Goal: Task Accomplishment & Management: Complete application form

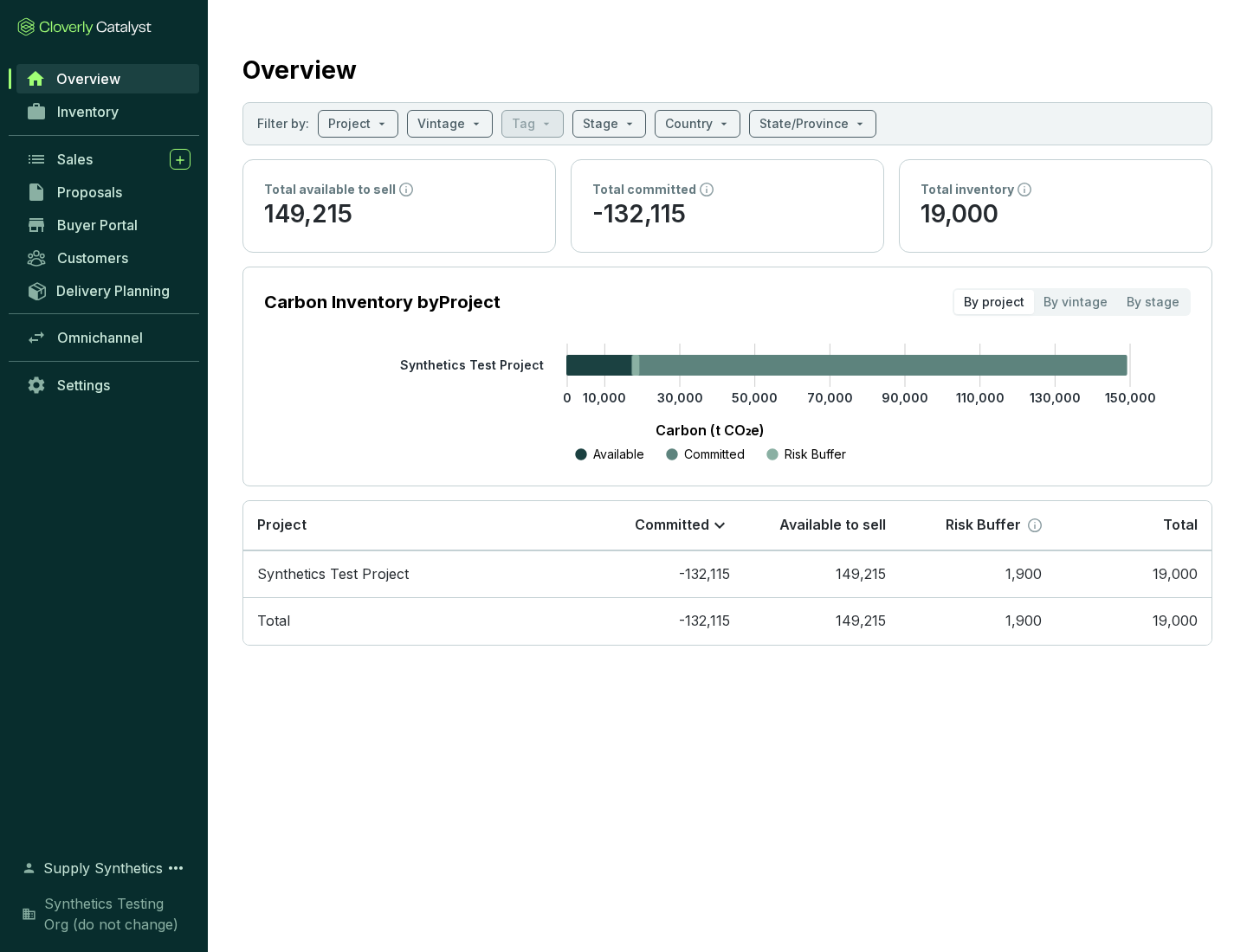
click at [108, 193] on span "Proposals" at bounding box center [89, 192] width 65 height 18
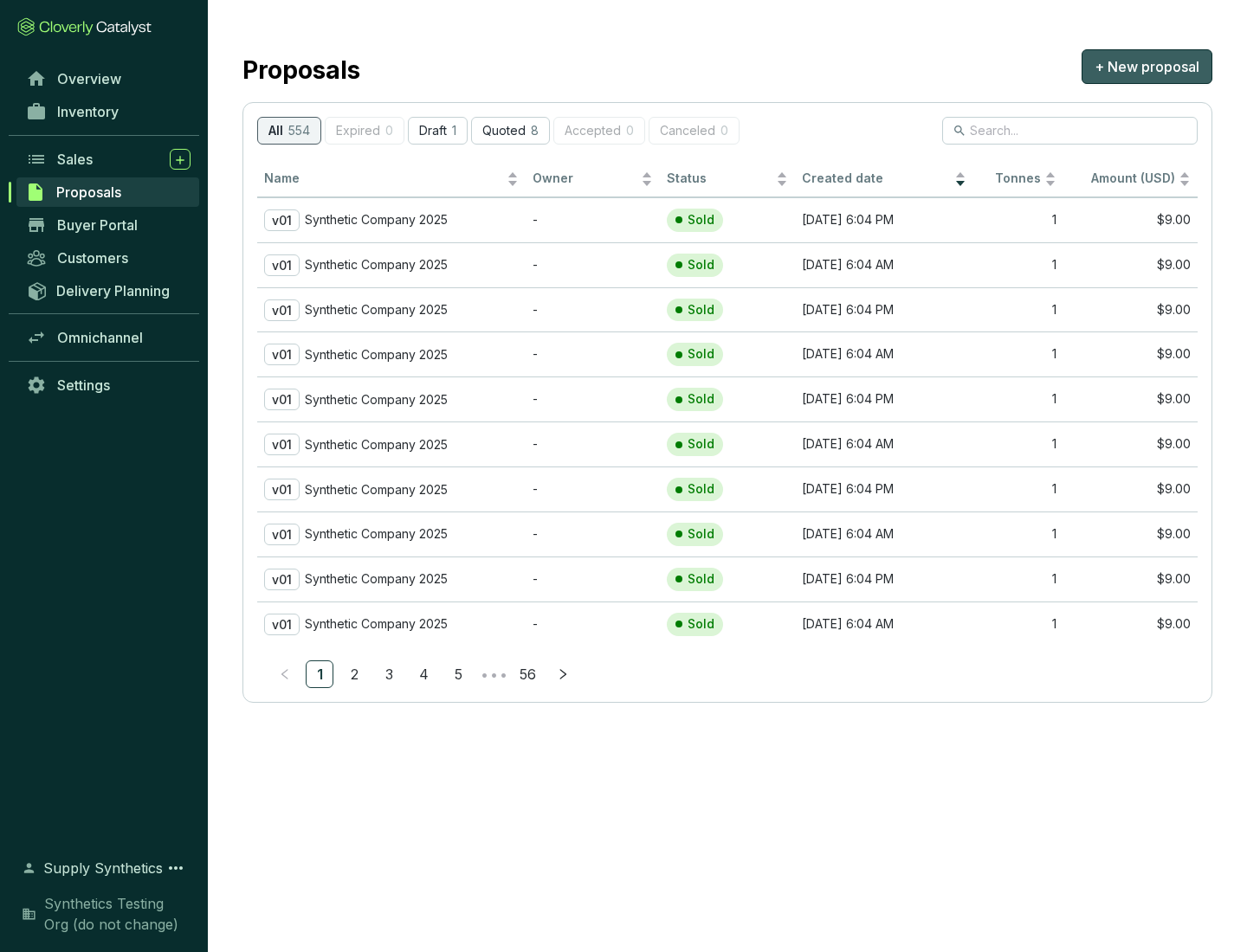
click at [1147, 66] on span "+ New proposal" at bounding box center [1147, 66] width 105 height 21
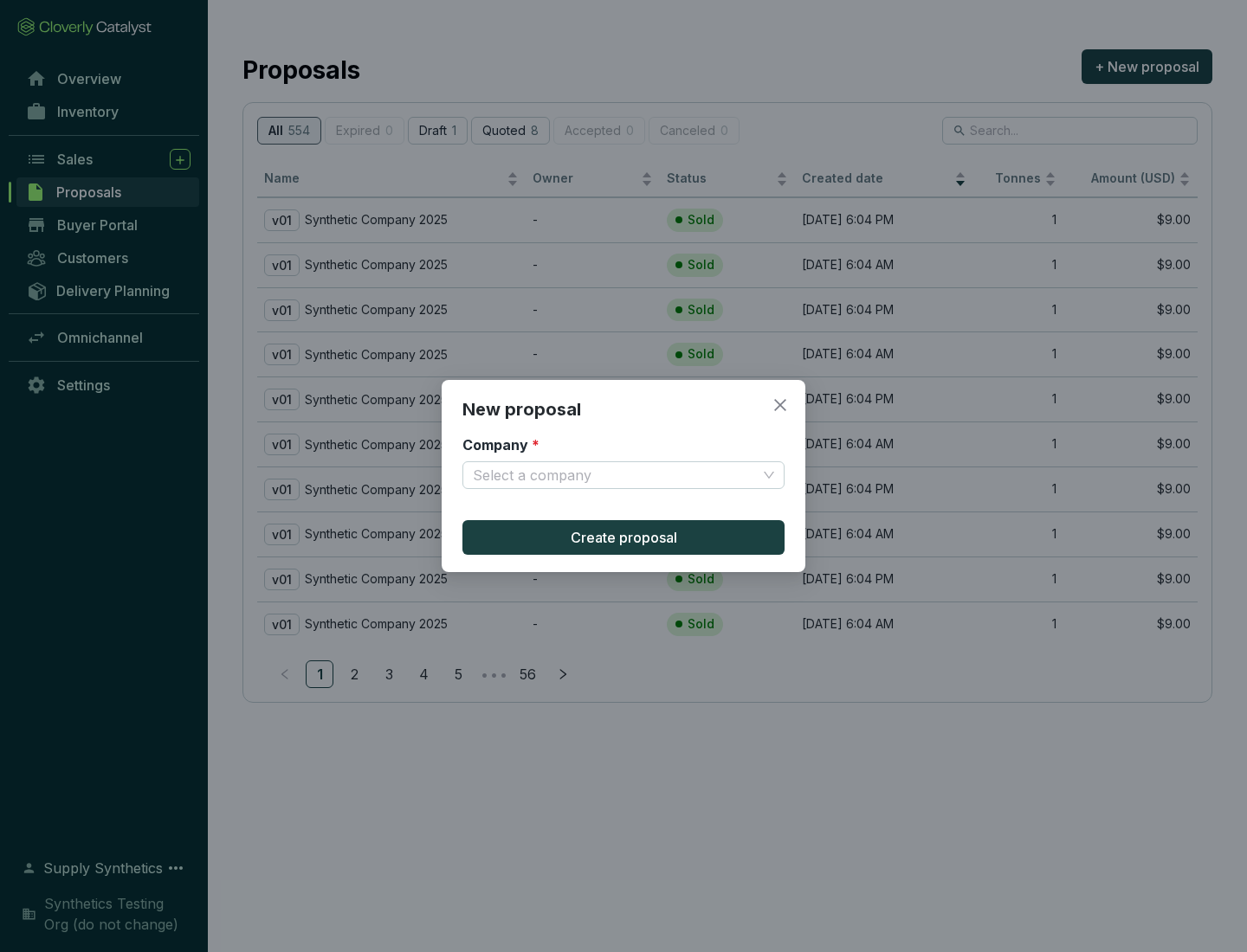
click at [615, 476] on input "Company *" at bounding box center [615, 476] width 284 height 26
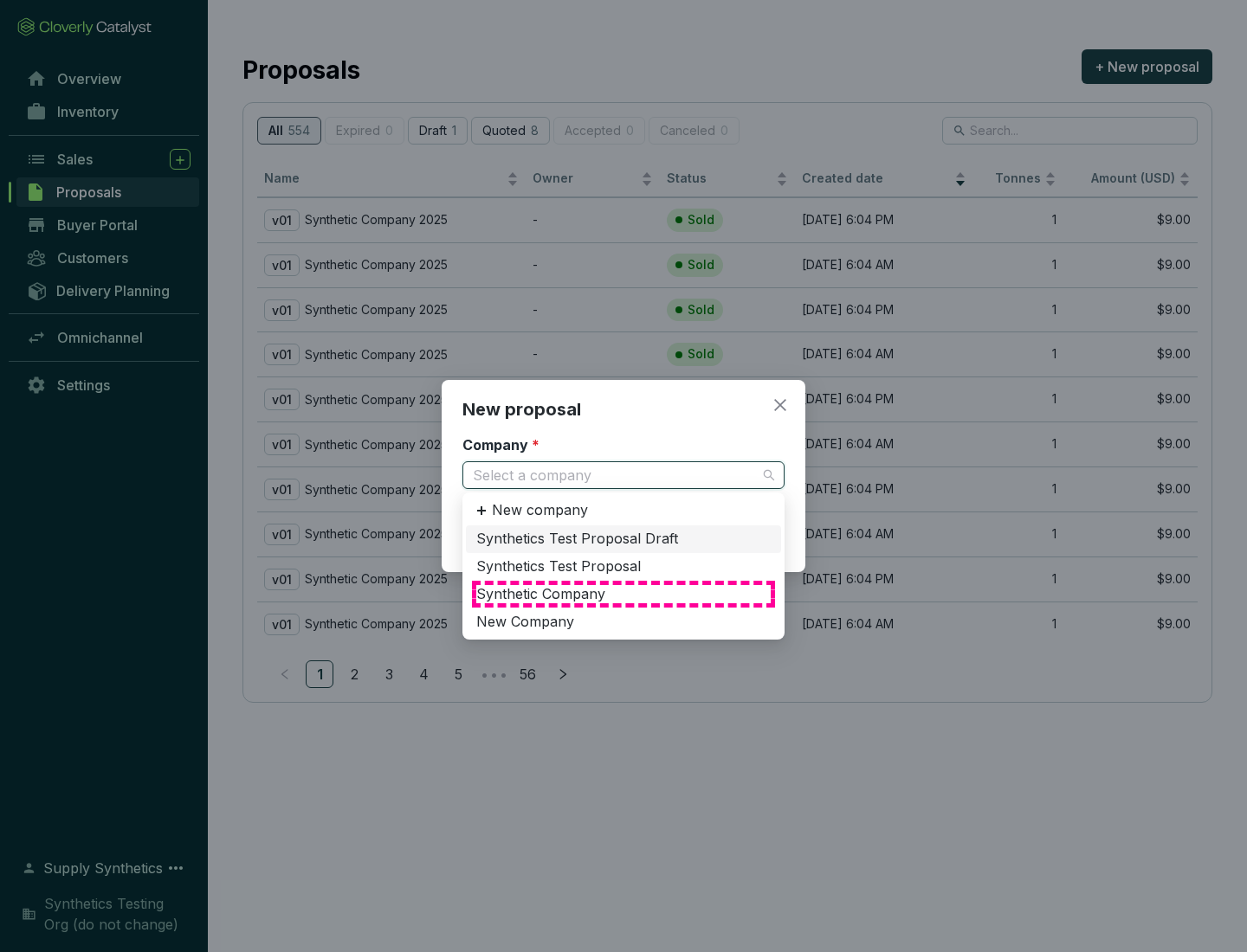
click at [623, 594] on div "Synthetic Company" at bounding box center [623, 594] width 294 height 19
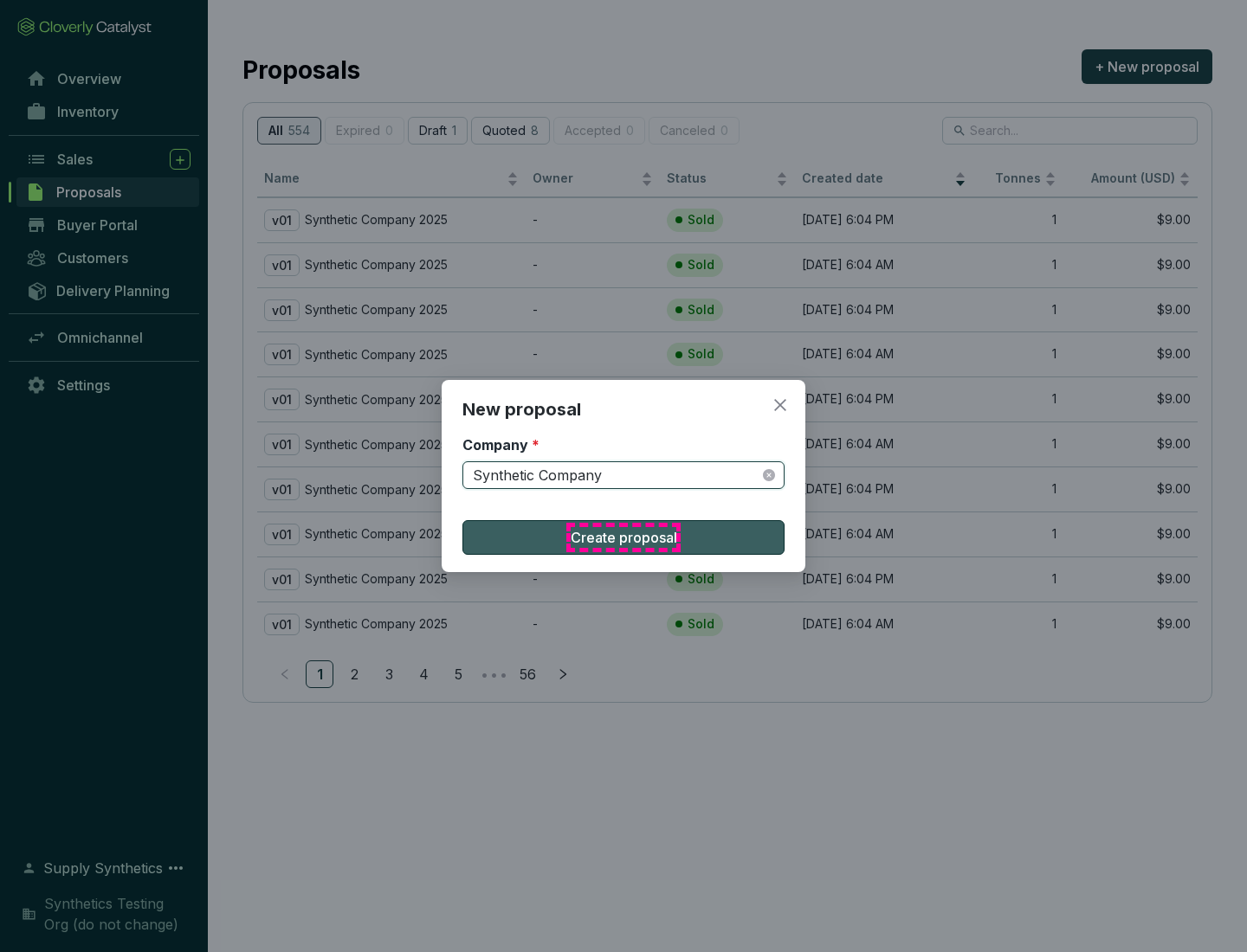
click at [623, 537] on span "Create proposal" at bounding box center [624, 537] width 107 height 21
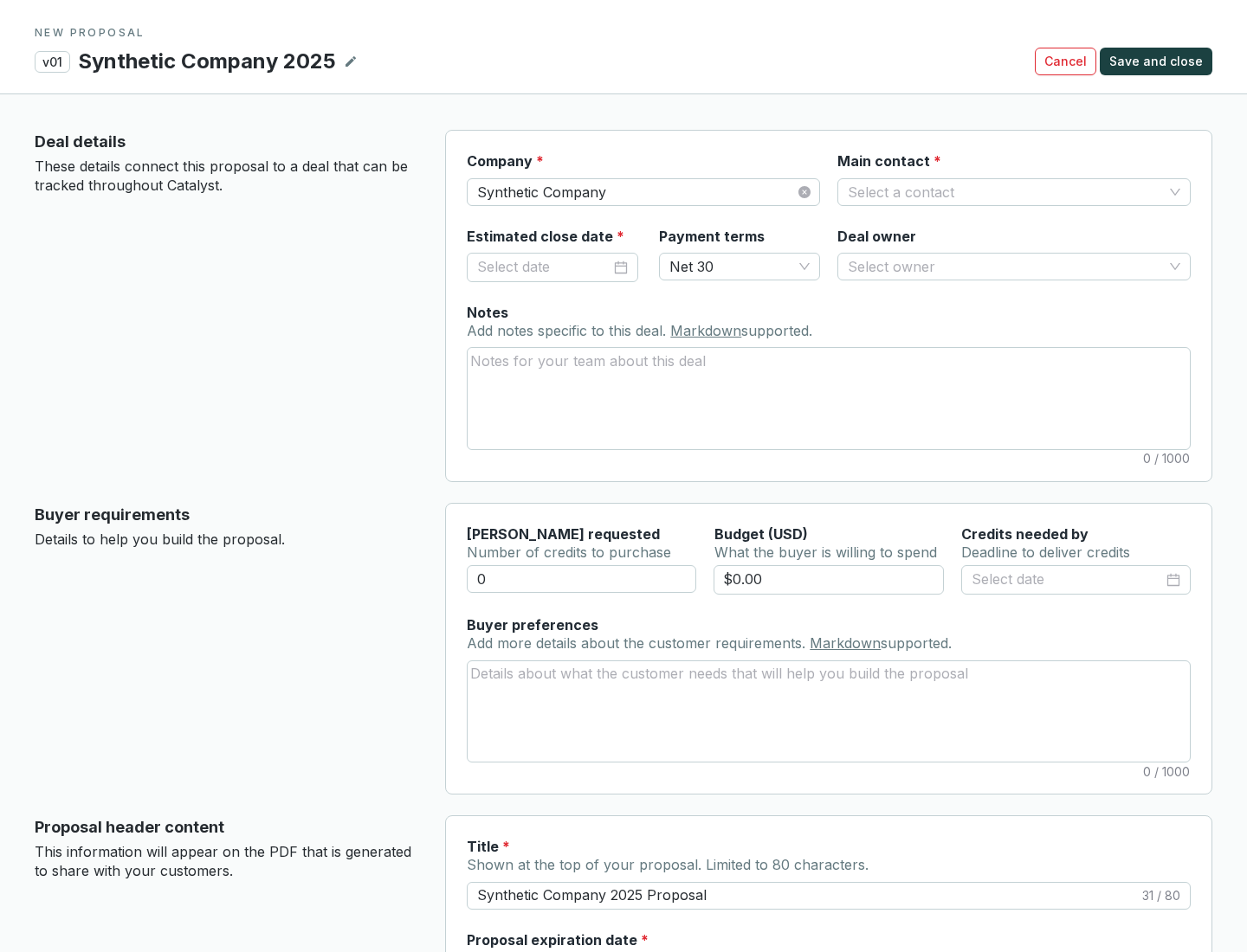
click at [1006, 192] on input "Main contact *" at bounding box center [1006, 192] width 315 height 26
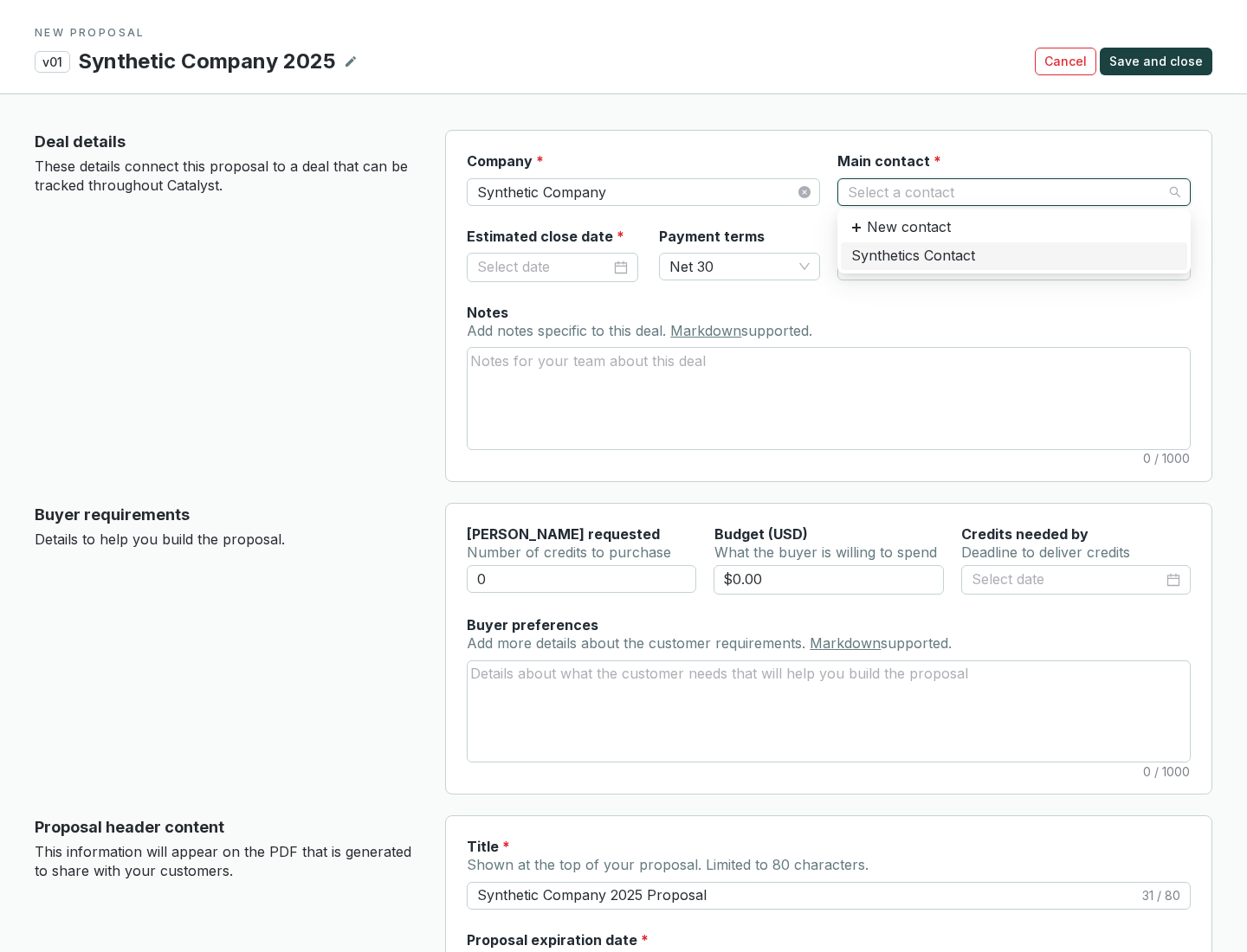
click at [1013, 255] on div "Synthetics Contact" at bounding box center [1013, 256] width 325 height 19
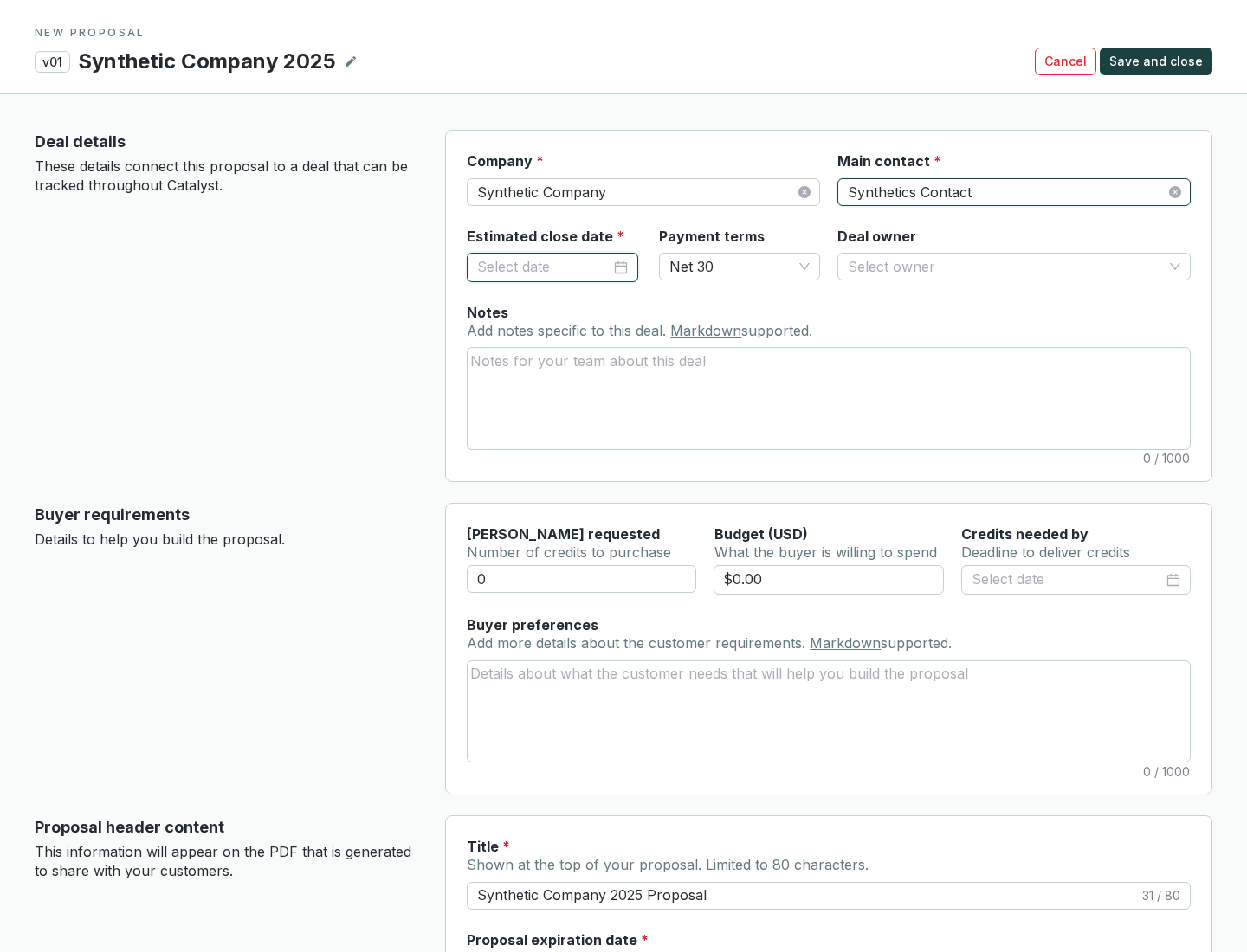
click at [544, 266] on input "Estimated close date *" at bounding box center [544, 267] width 134 height 22
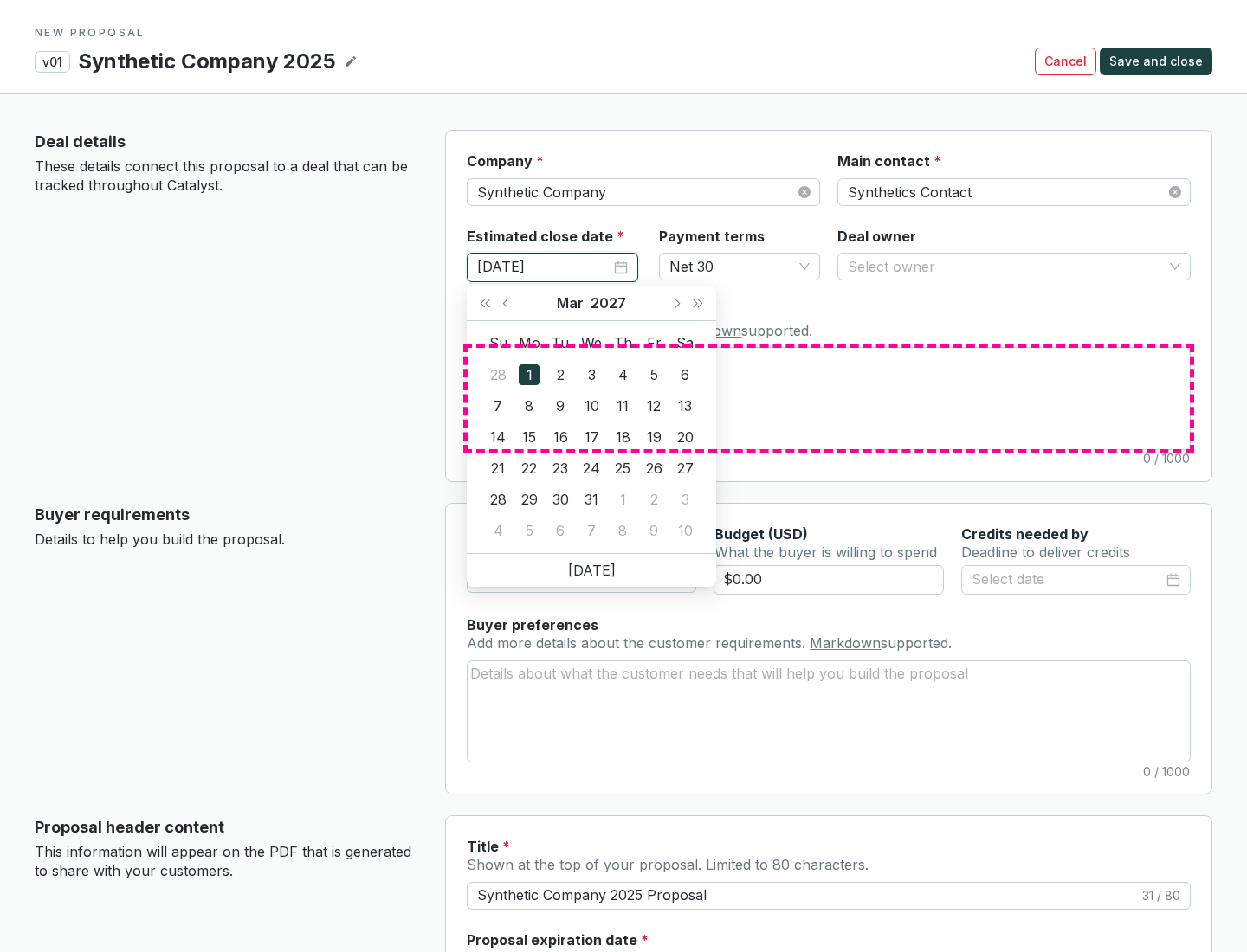
type input "[DATE]"
click at [829, 398] on textarea "Notes Add notes specific to this deal. Markdown supported." at bounding box center [828, 398] width 722 height 100
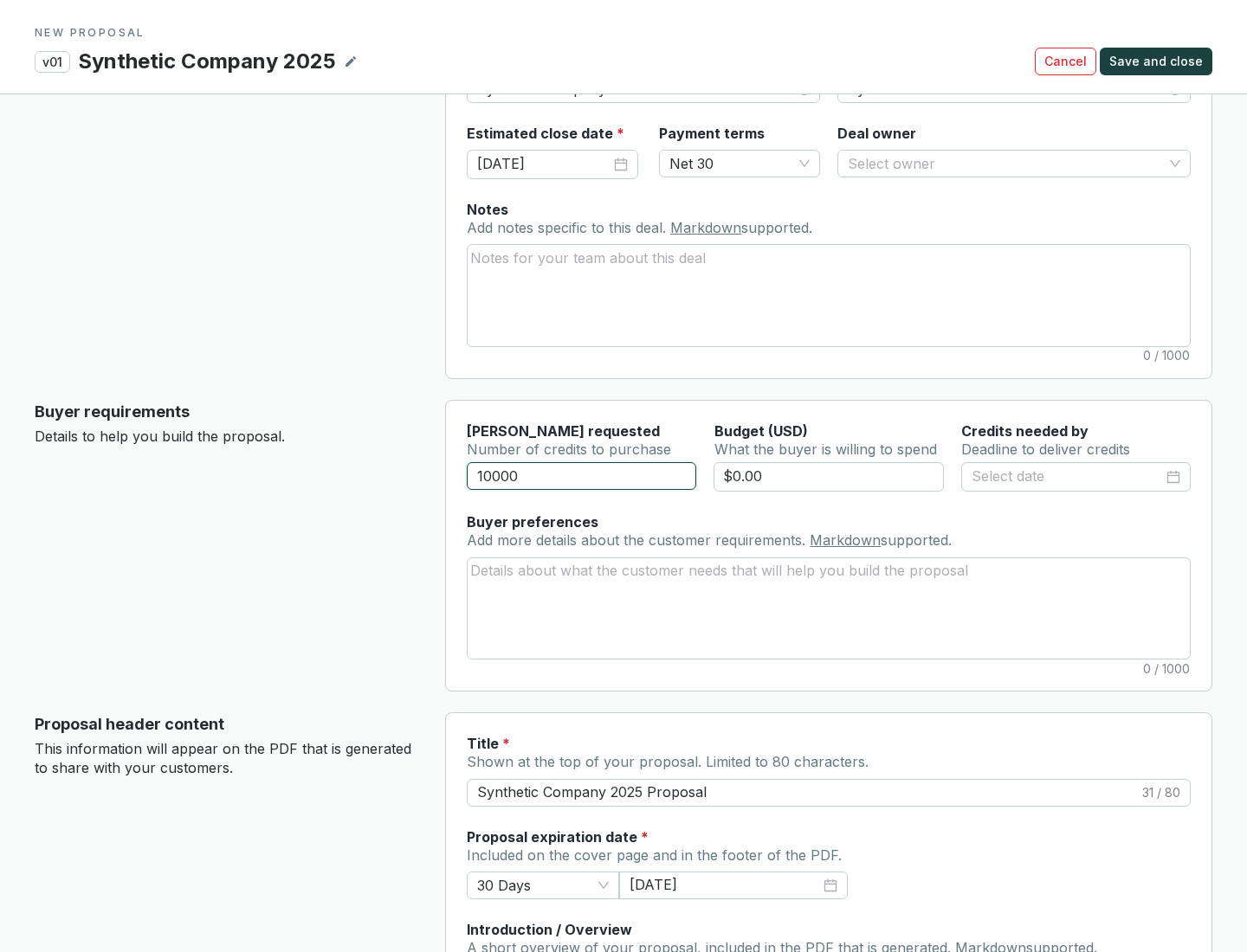
scroll to position [104, 0]
type input "10000"
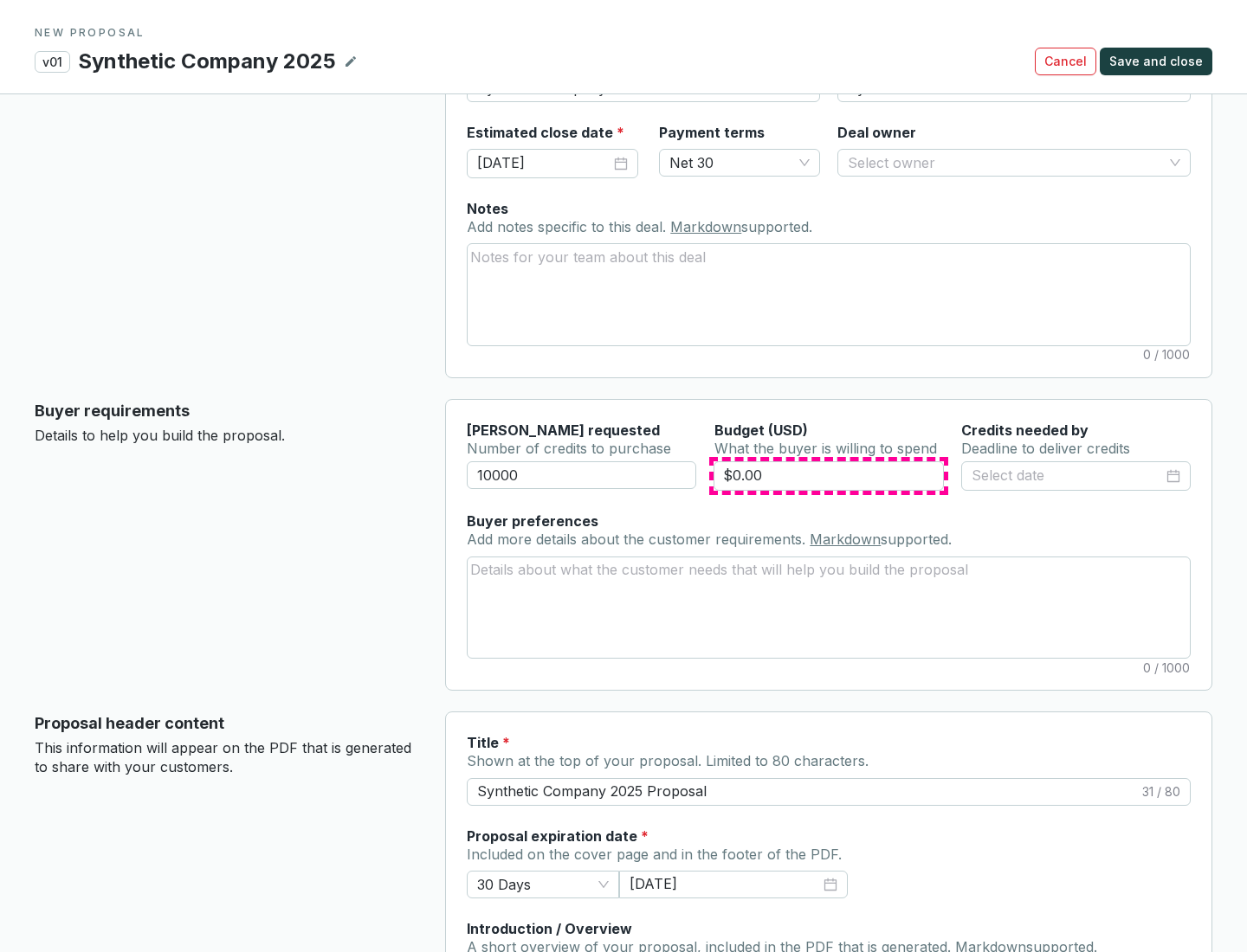
type input "$0.00"
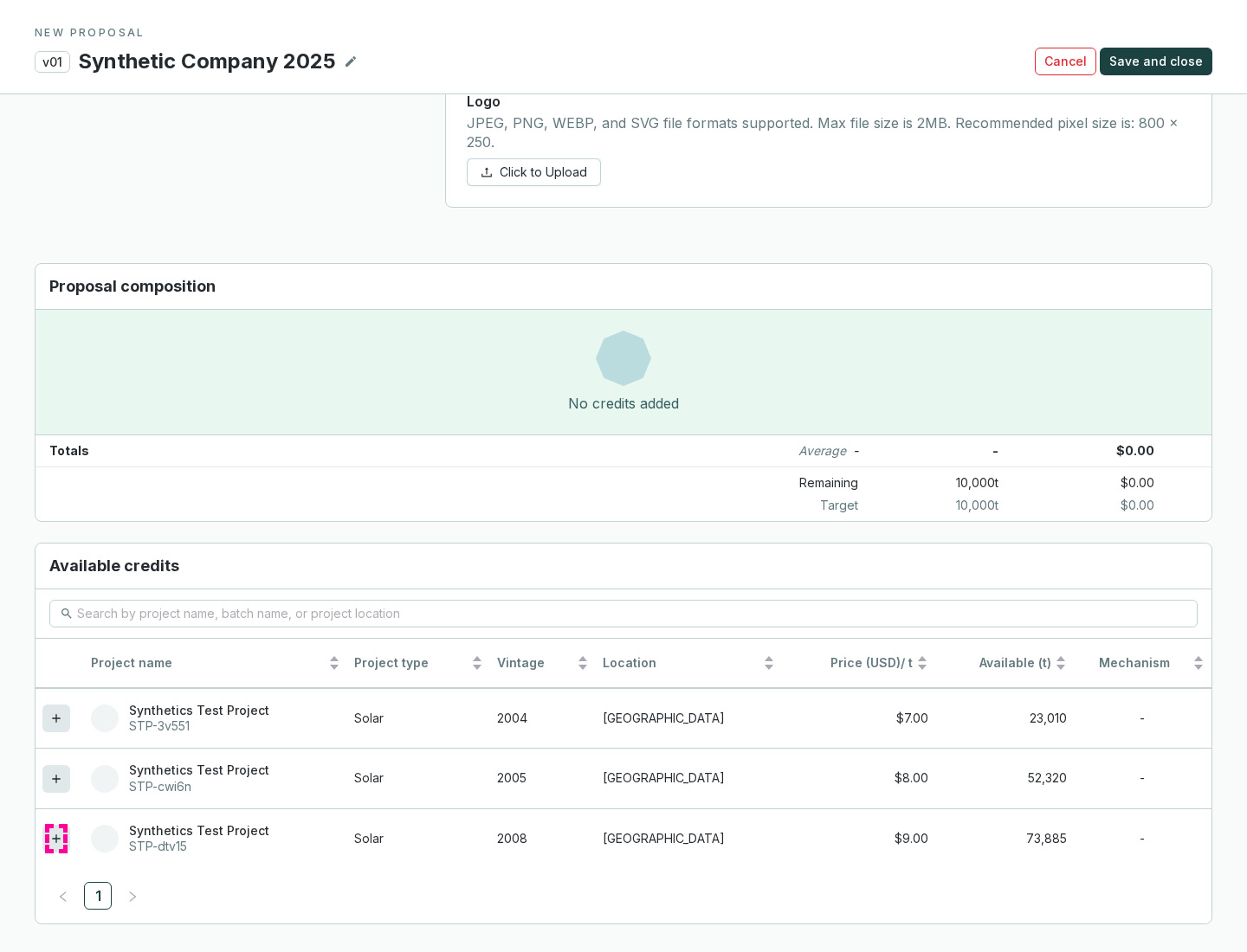
click at [56, 839] on icon at bounding box center [55, 838] width 7 height 7
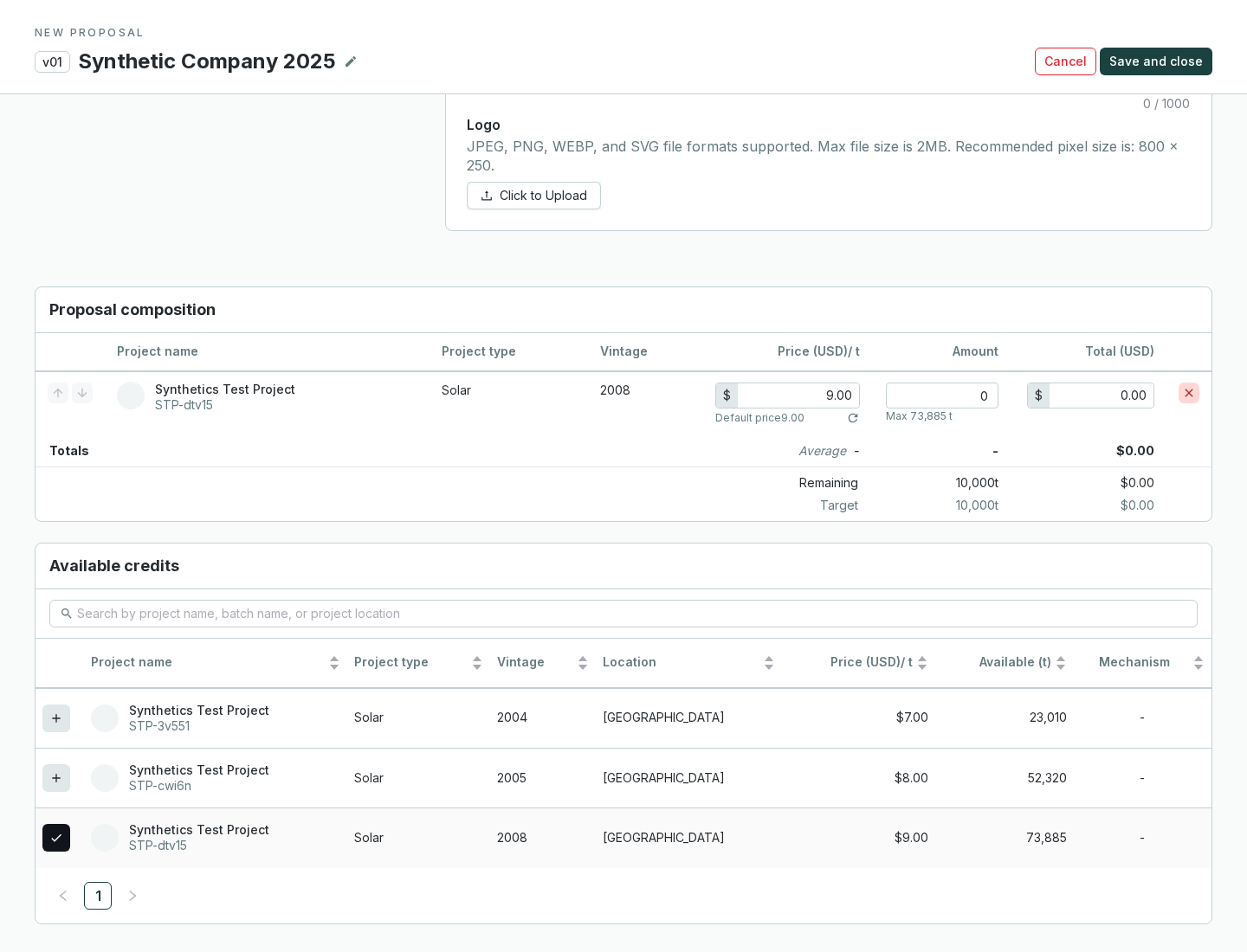
scroll to position [995, 0]
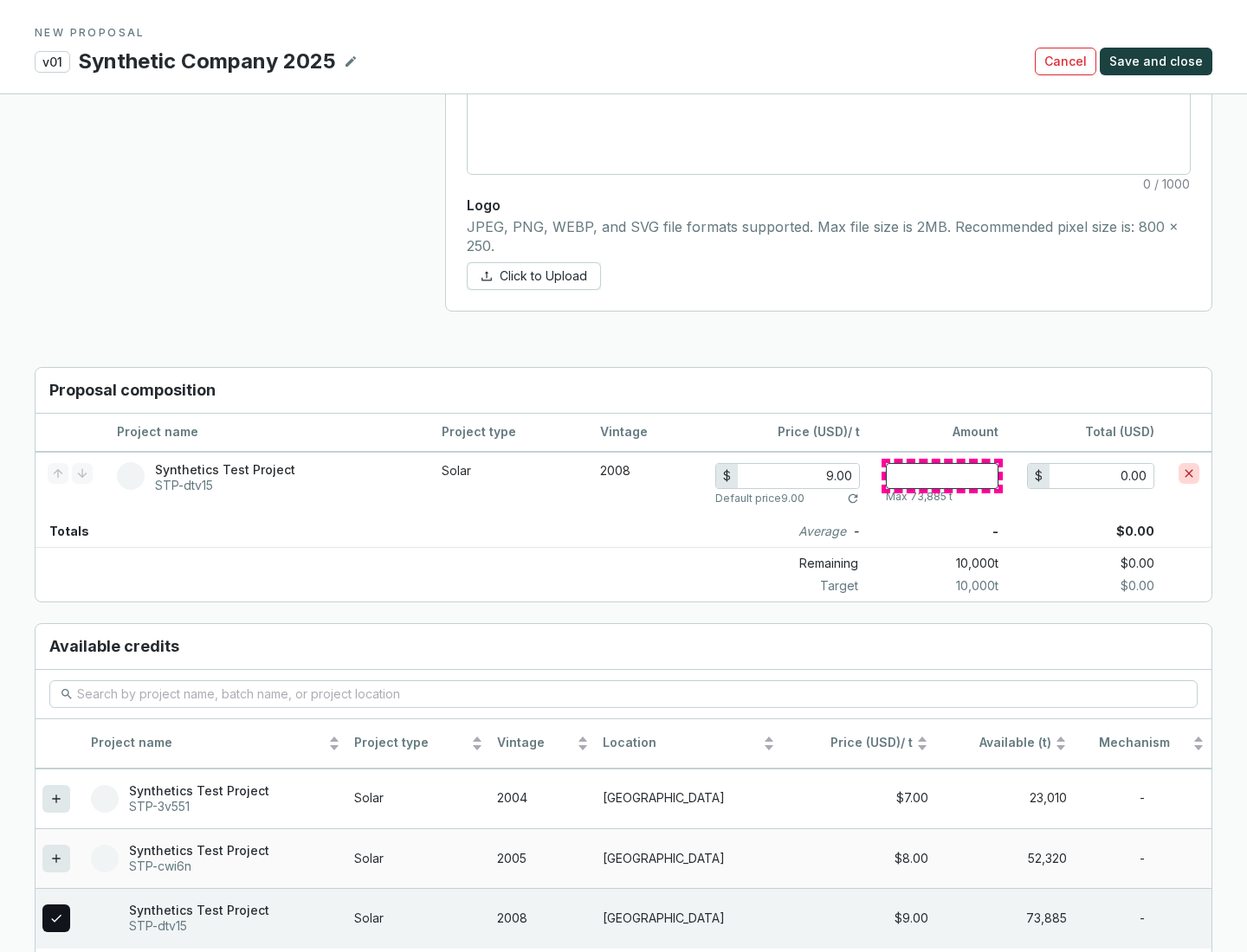
type input "1"
type input "9.00"
type input "1"
click at [1159, 62] on span "Save and close" at bounding box center [1155, 61] width 93 height 18
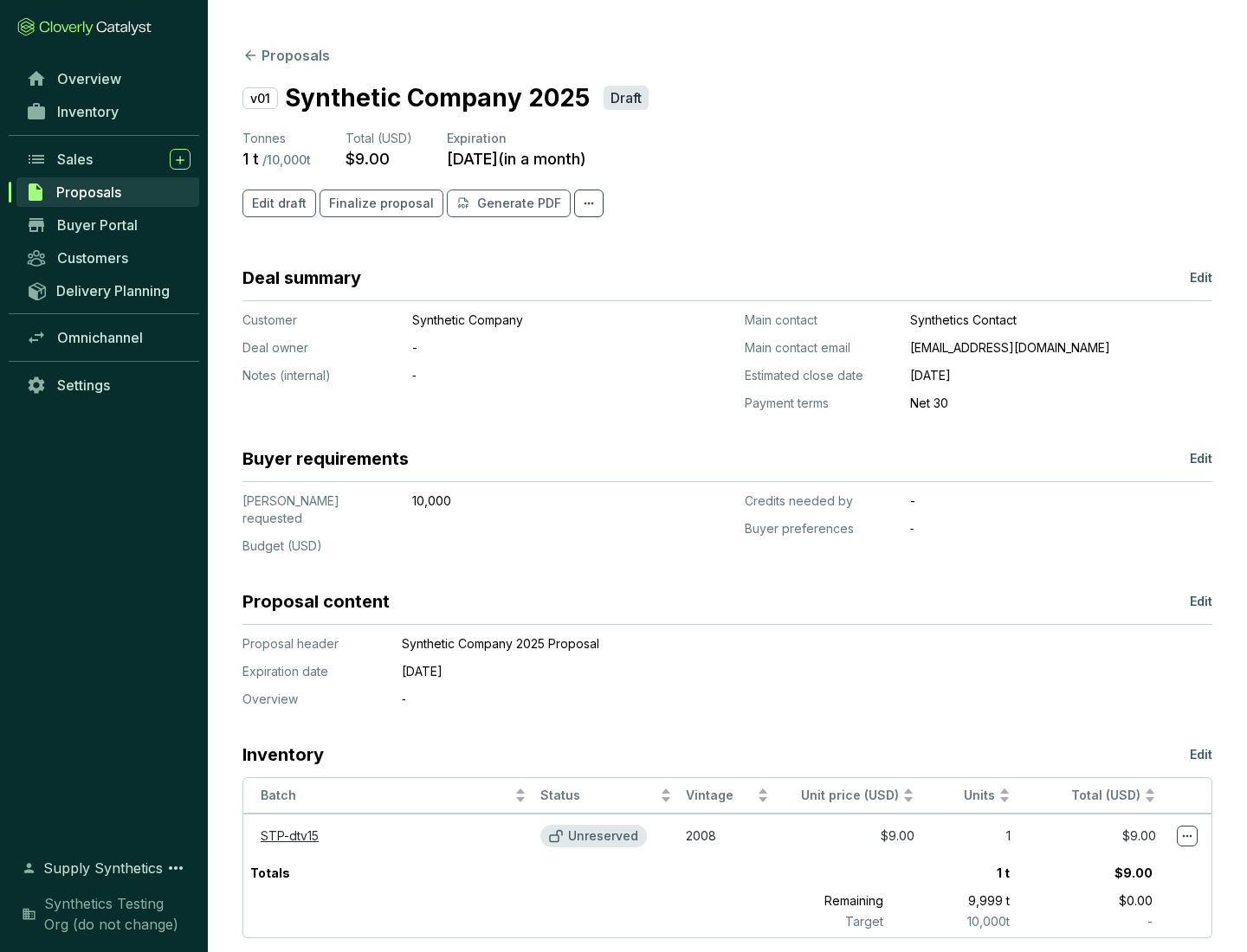
click at [376, 204] on span "Finalize proposal" at bounding box center [382, 203] width 105 height 18
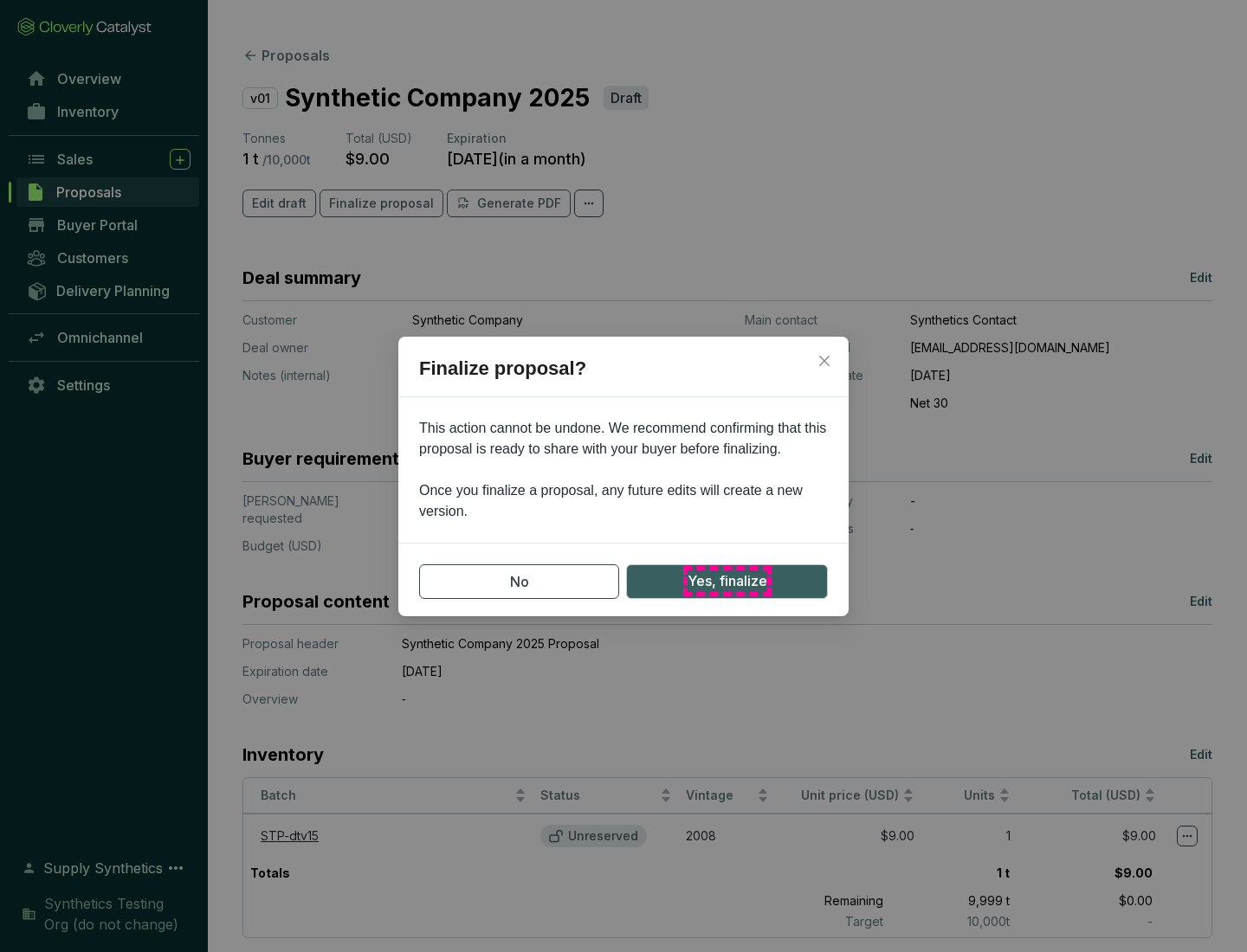
click at [726, 581] on span "Yes, finalize" at bounding box center [727, 581] width 79 height 21
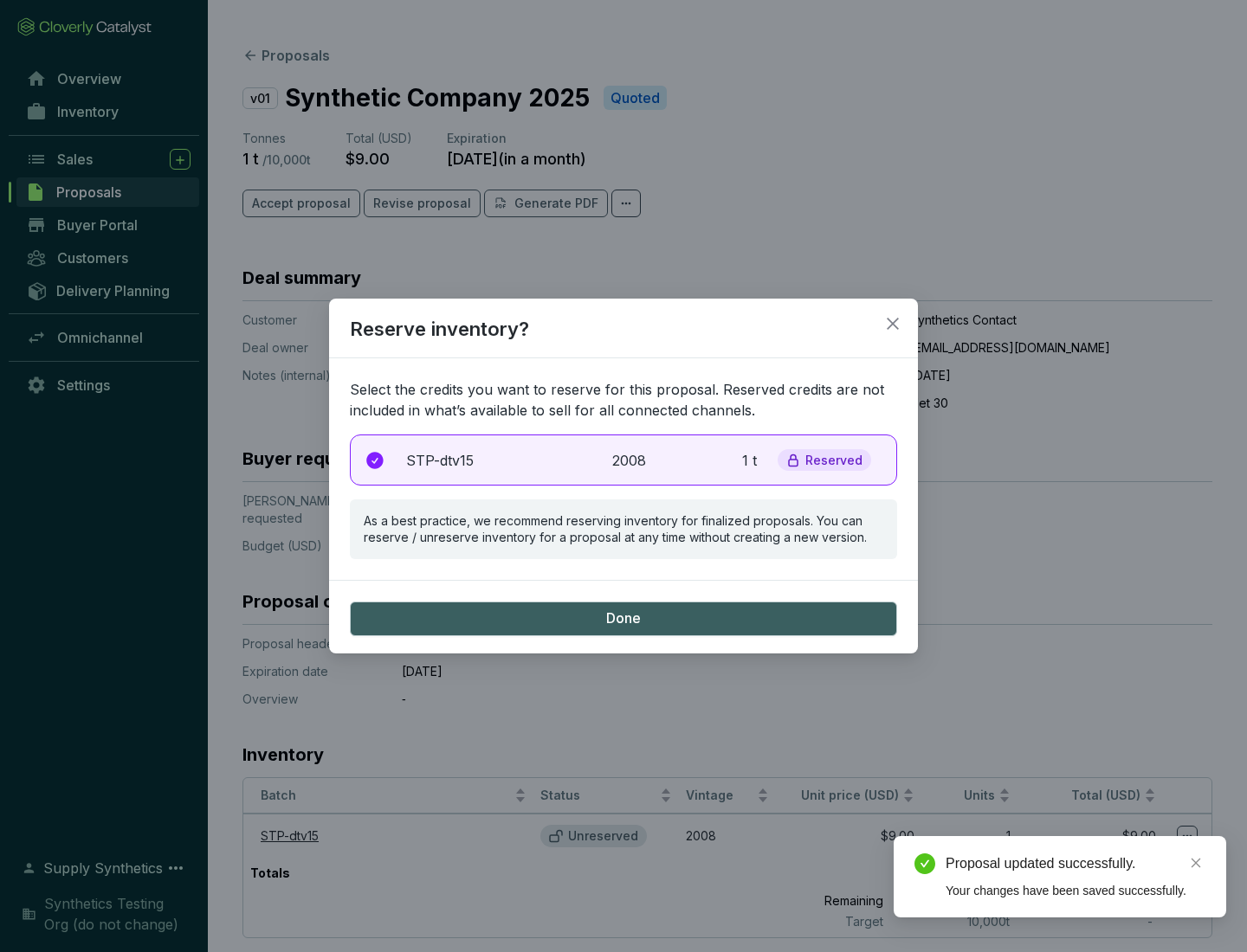
click at [623, 460] on p "2008" at bounding box center [630, 460] width 38 height 21
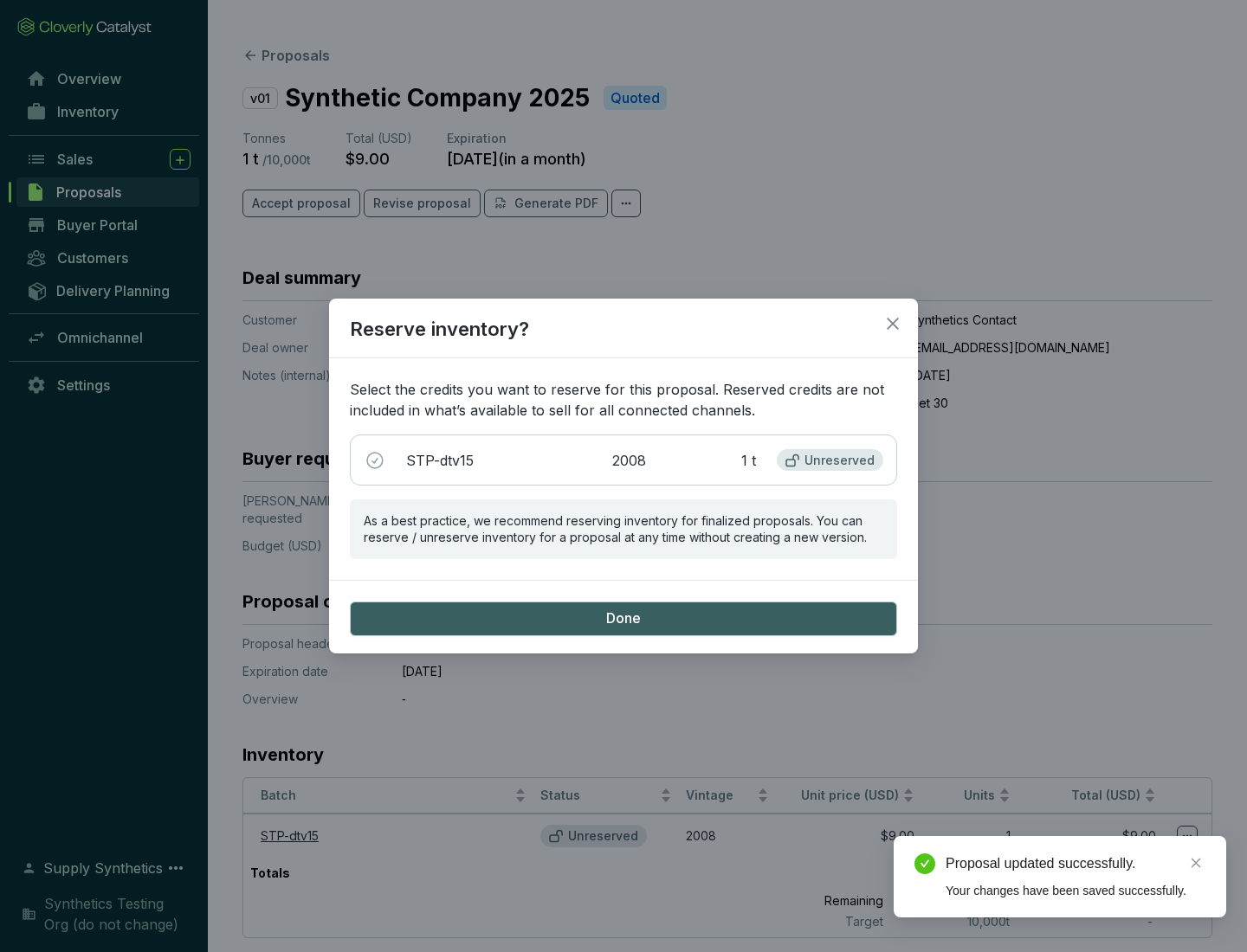
click at [623, 618] on span "Done" at bounding box center [624, 618] width 35 height 19
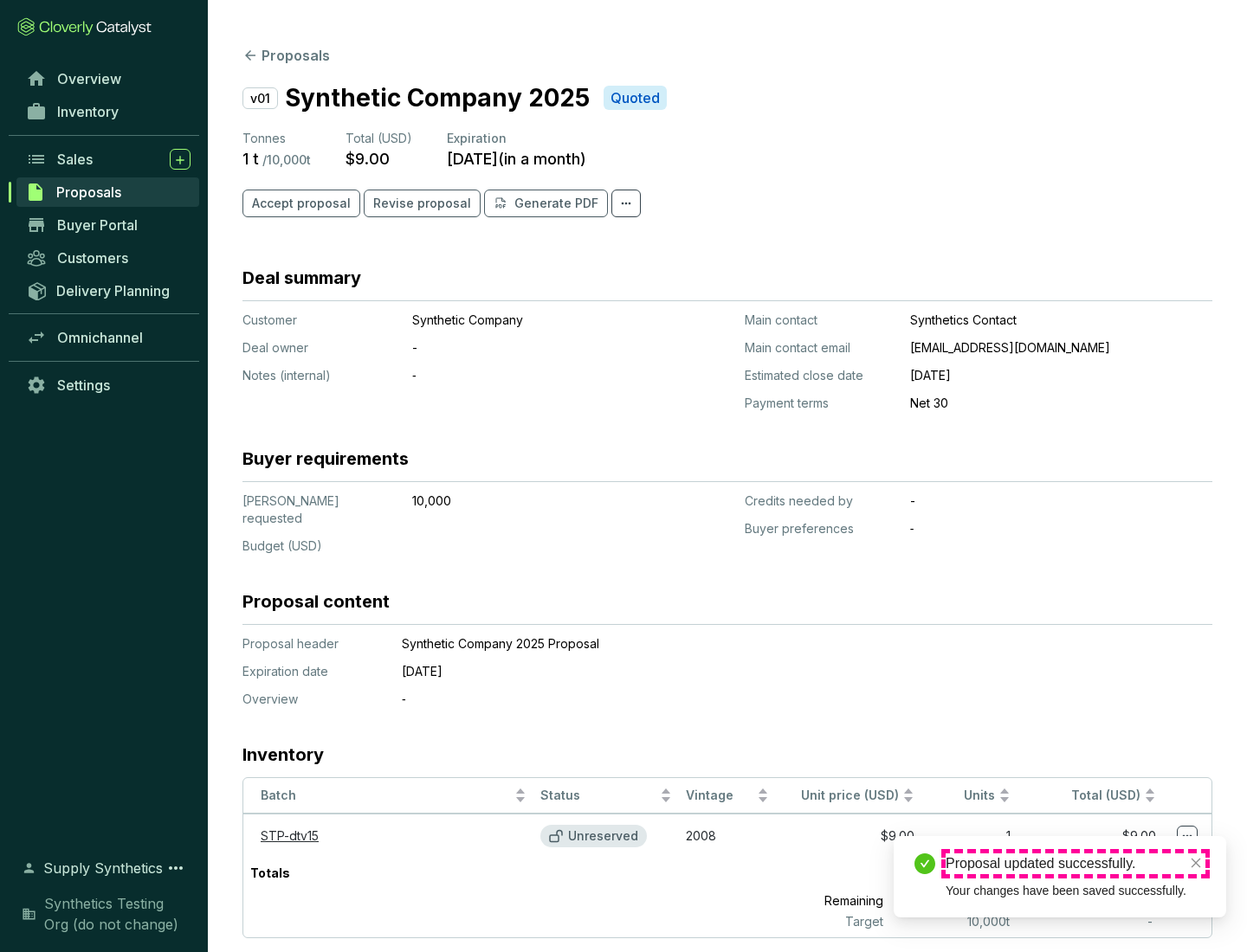
click at [1076, 864] on div "Proposal updated successfully." at bounding box center [1076, 864] width 260 height 21
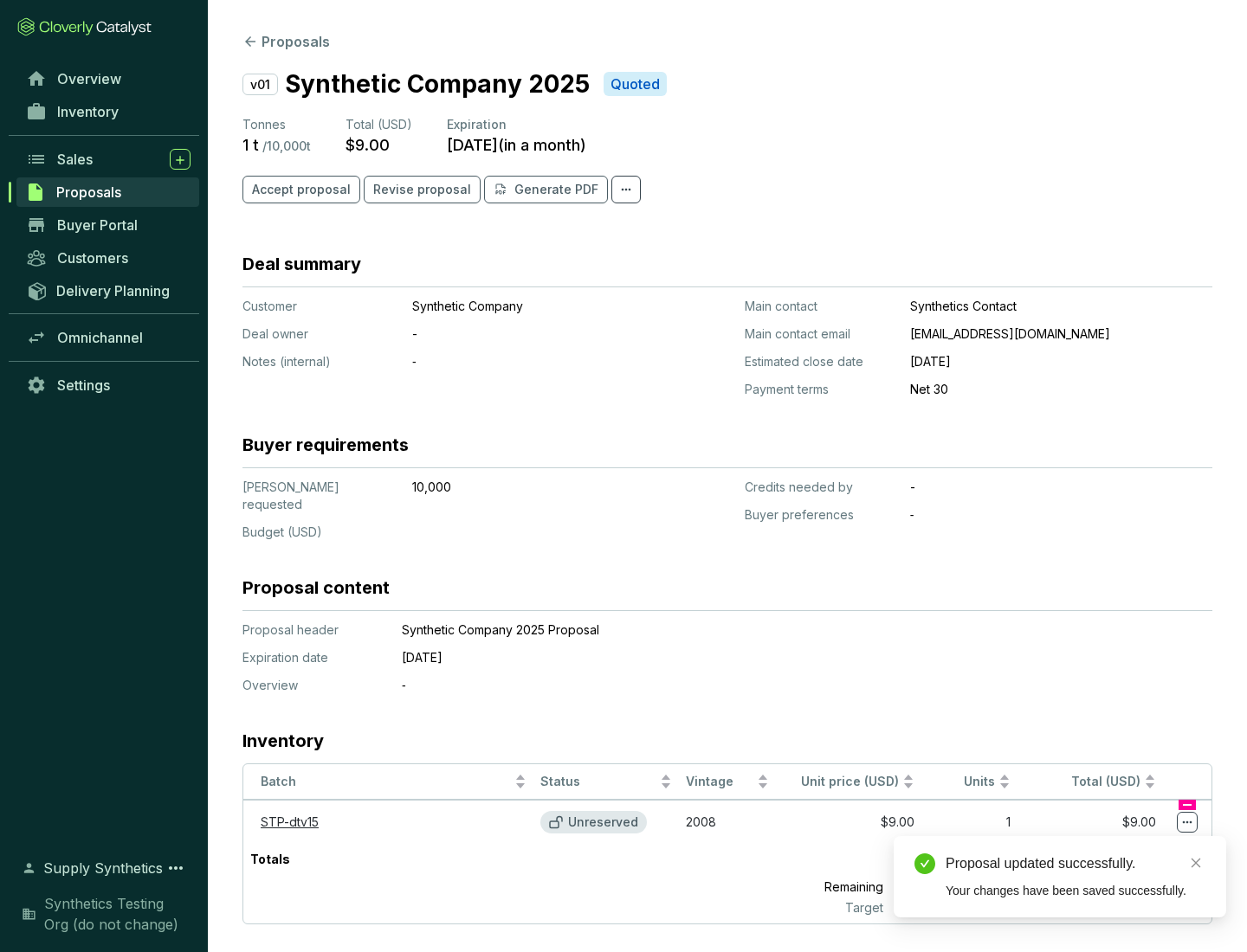
click at [1187, 821] on icon at bounding box center [1187, 822] width 9 height 3
click at [1134, 844] on p "Reserve credits" at bounding box center [1133, 843] width 94 height 18
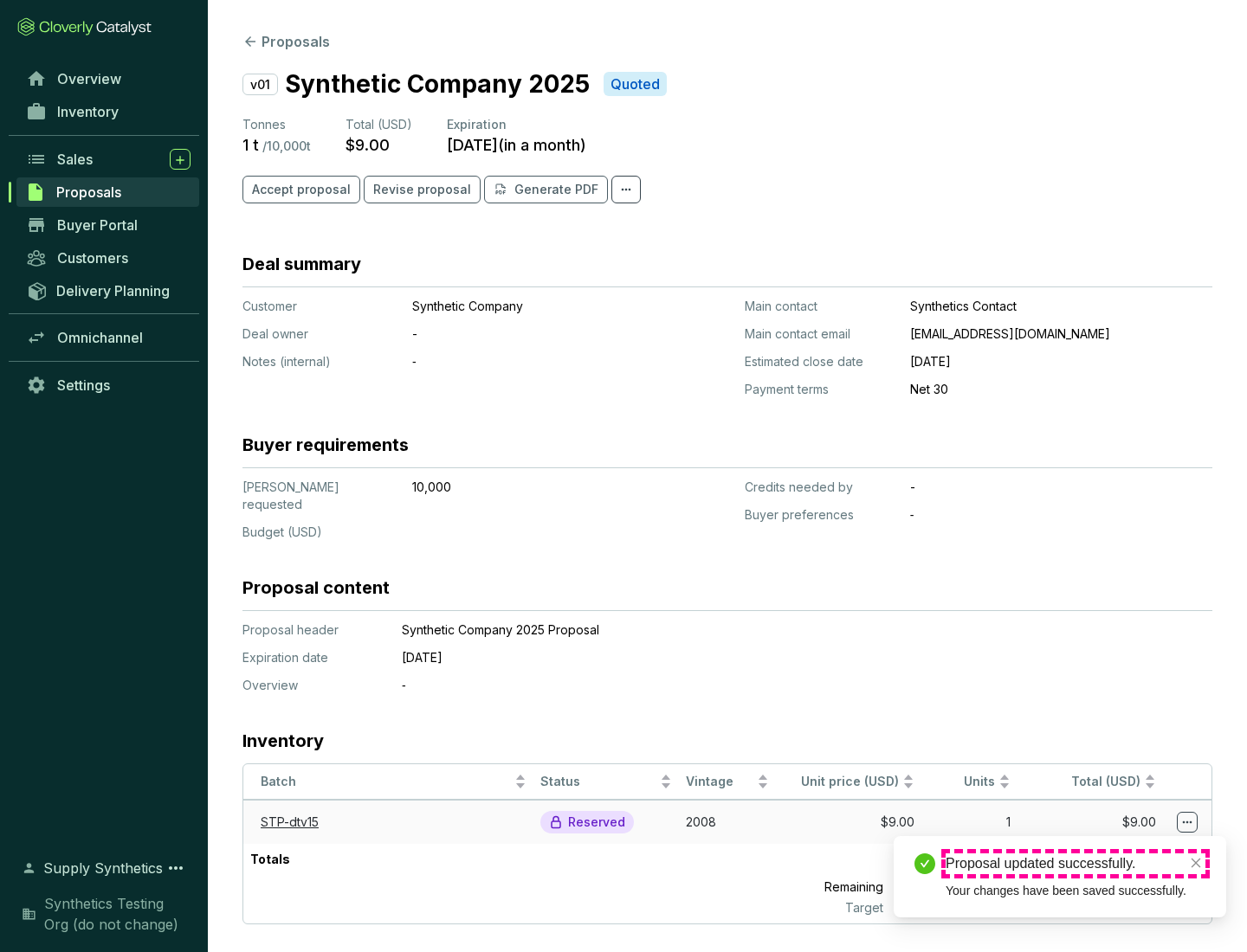
click at [1076, 864] on div "Proposal updated successfully." at bounding box center [1076, 864] width 260 height 21
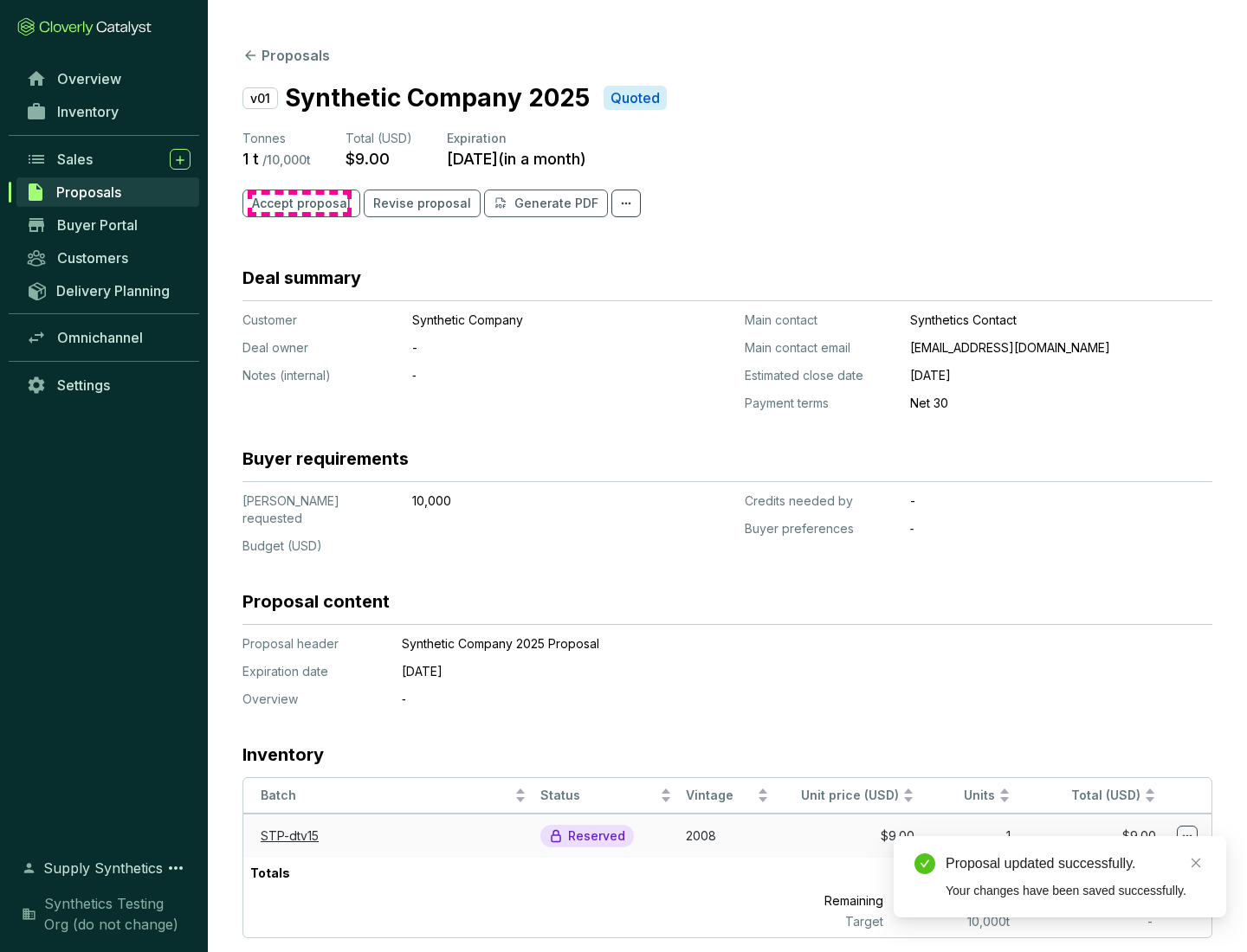
click at [299, 204] on span "Accept proposal" at bounding box center [300, 203] width 99 height 18
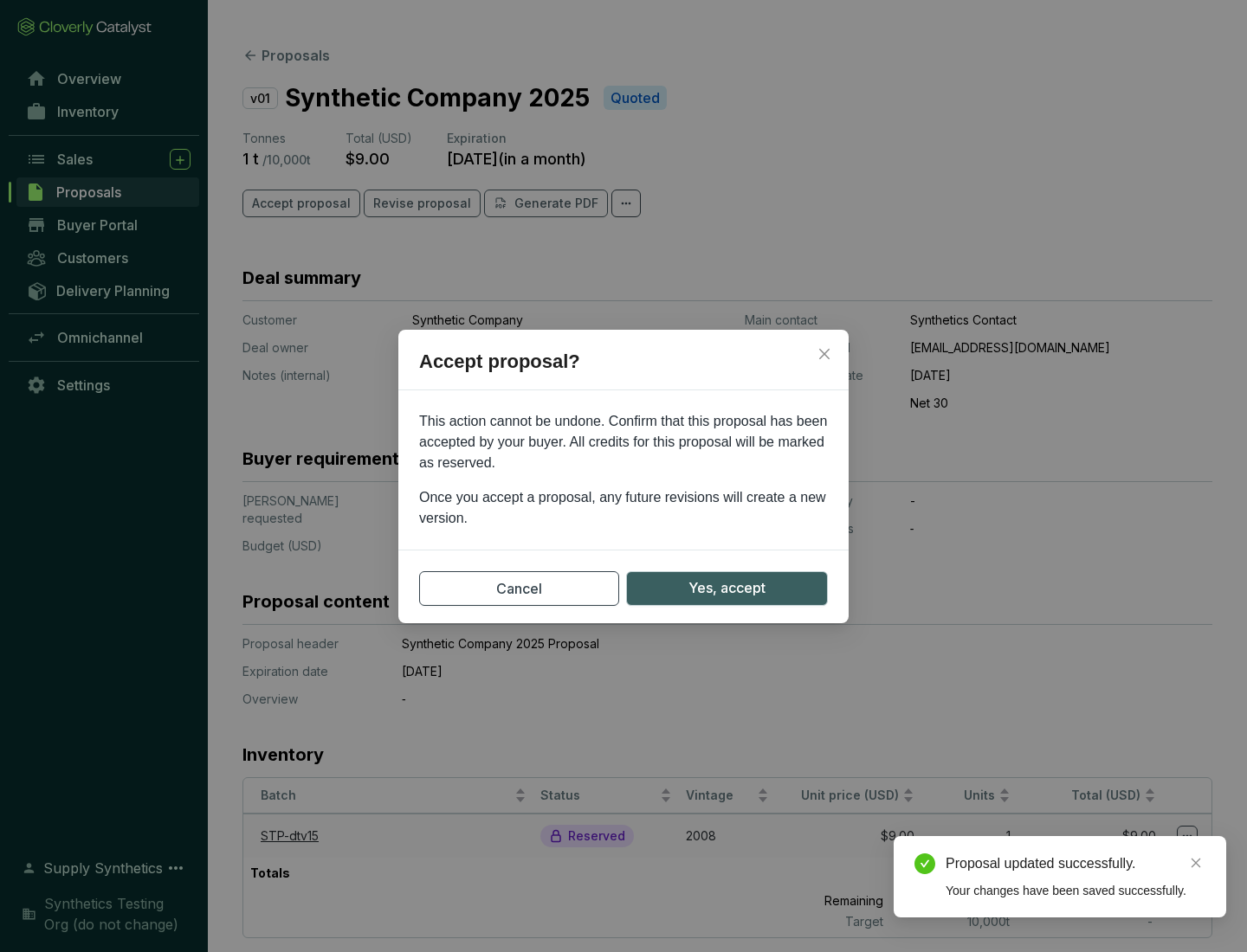
click at [726, 588] on span "Yes, accept" at bounding box center [727, 588] width 77 height 21
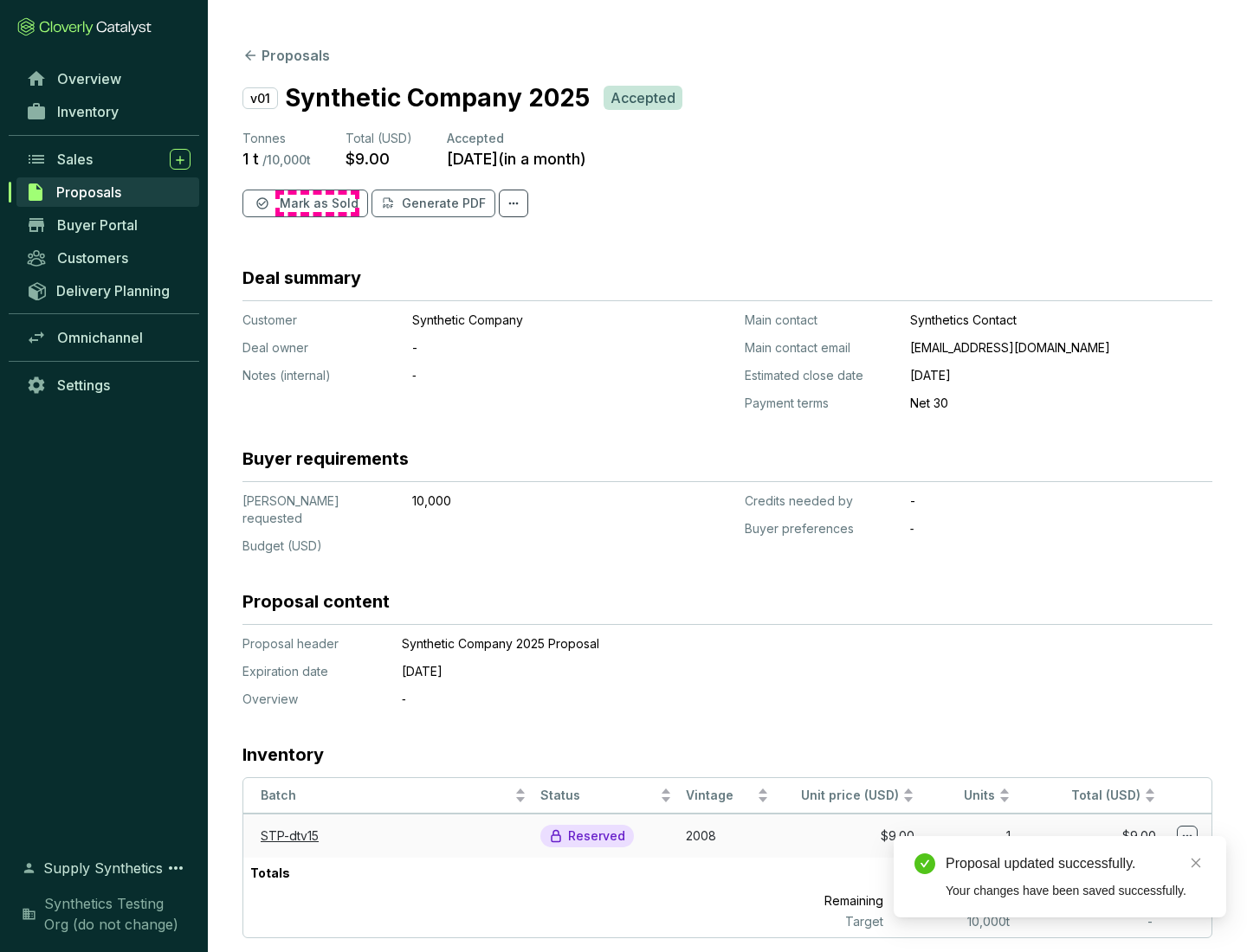
click at [317, 204] on span "Mark as Sold" at bounding box center [318, 203] width 78 height 18
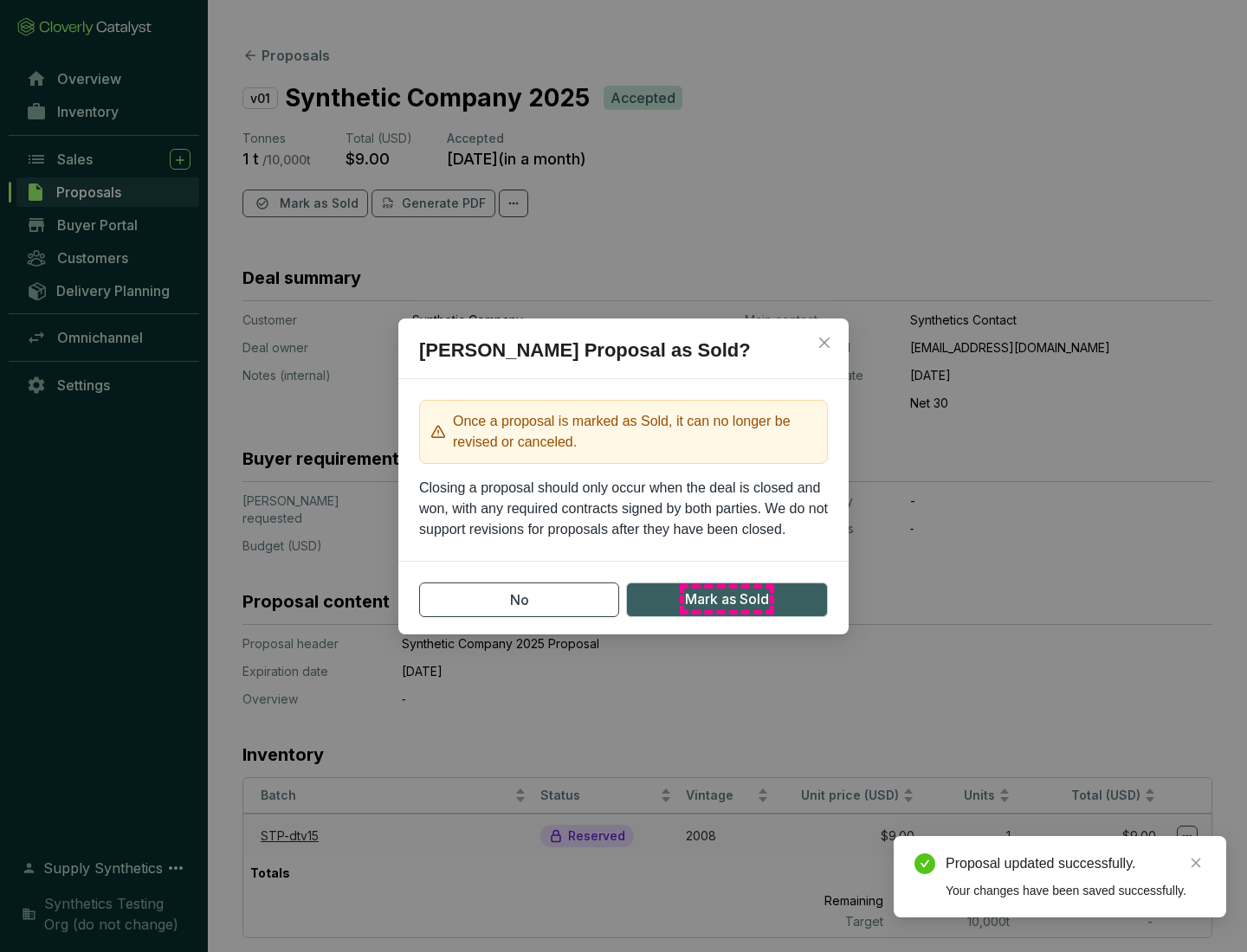
click at [726, 599] on span "Mark as Sold" at bounding box center [726, 599] width 84 height 21
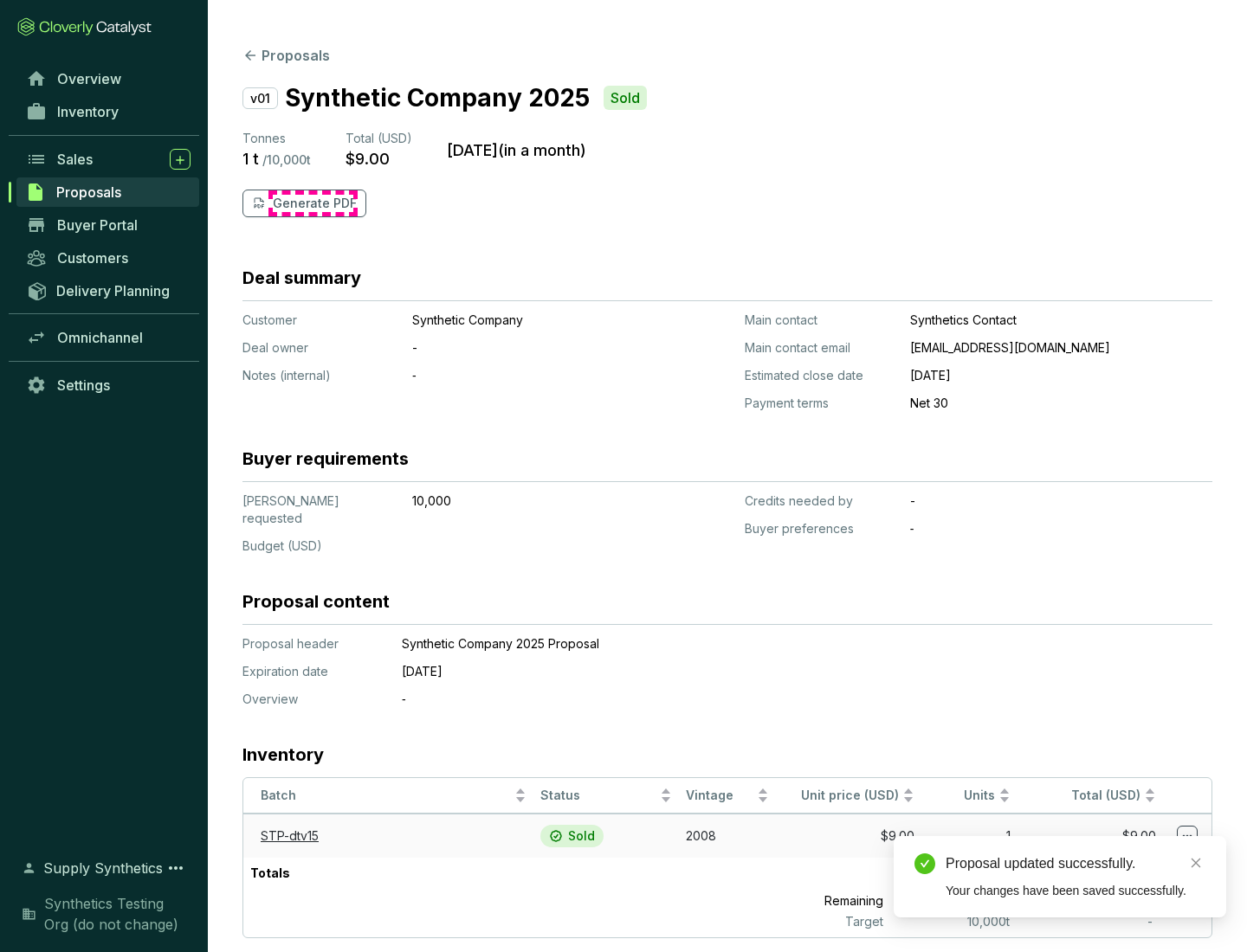
click at [312, 204] on p "Generate PDF" at bounding box center [314, 203] width 84 height 18
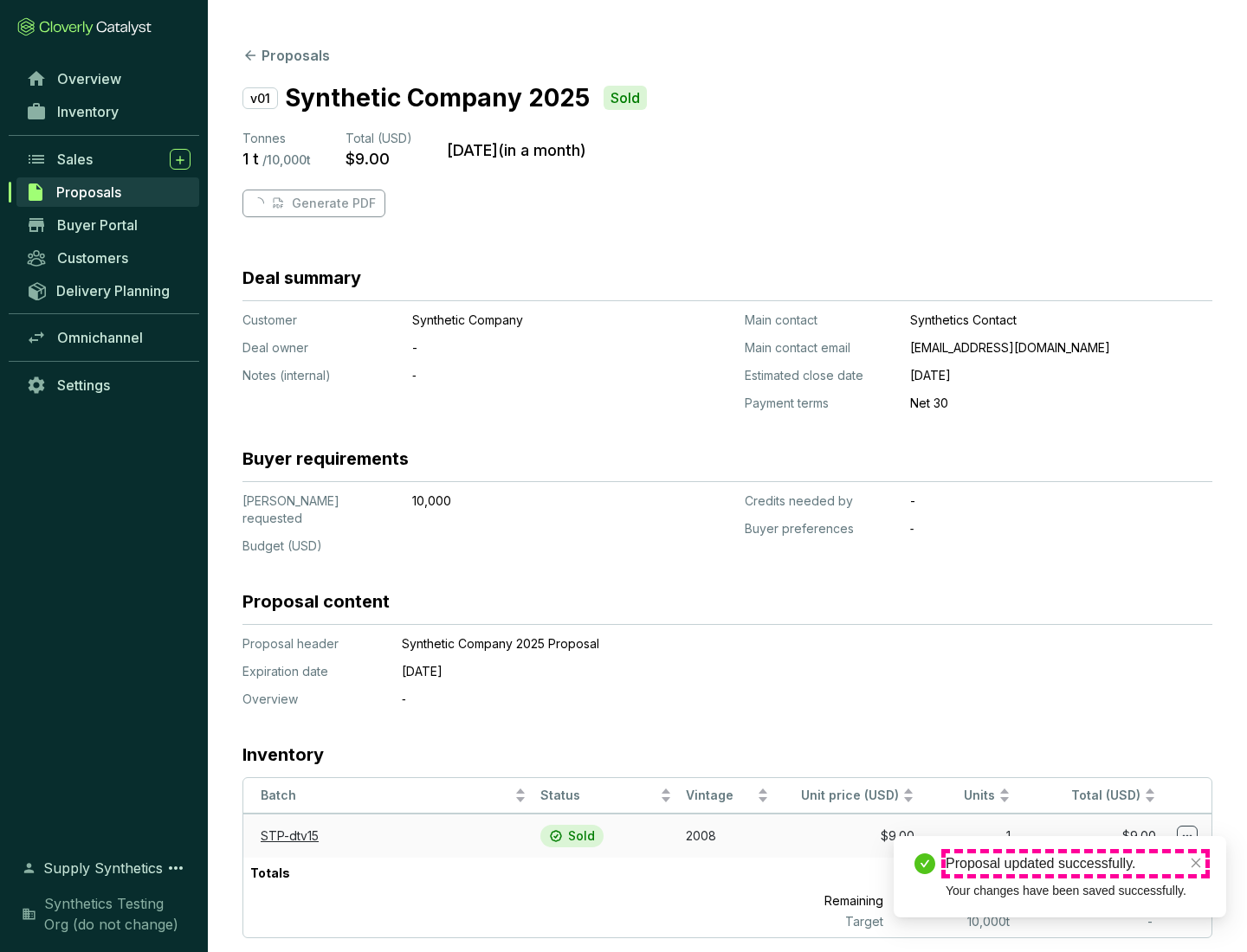
click at [1076, 864] on div "Proposal updated successfully." at bounding box center [1076, 864] width 260 height 21
